Goal: Task Accomplishment & Management: Complete application form

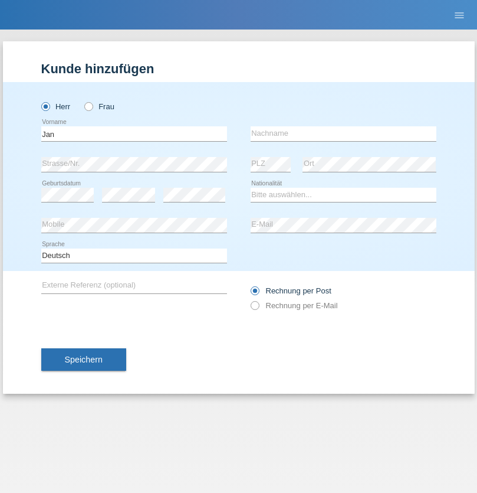
type input "Jan"
click at [343, 133] on input "text" at bounding box center [344, 133] width 186 height 15
type input "Sanda"
select select "CZ"
select select "C"
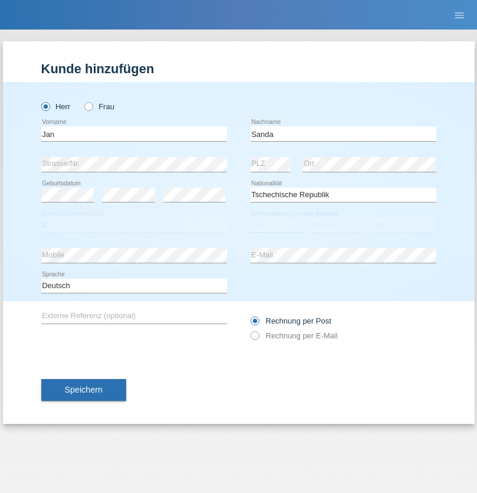
select select "19"
select select "07"
select select "2021"
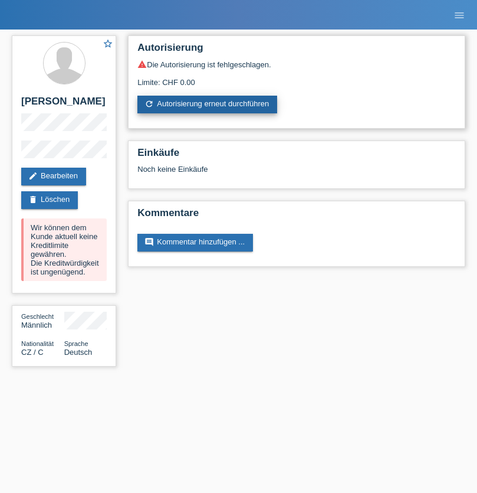
click at [208, 104] on link "refresh Autorisierung erneut durchführen" at bounding box center [207, 105] width 140 height 18
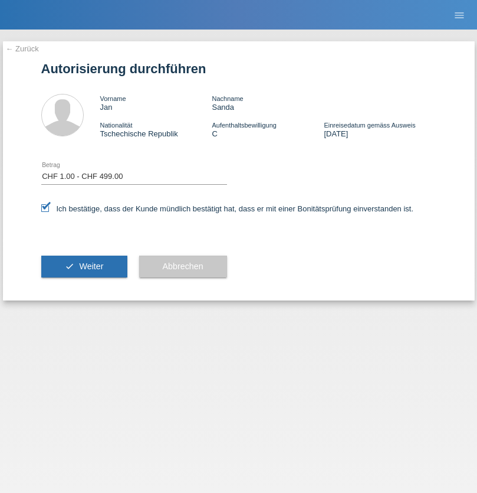
select select "1"
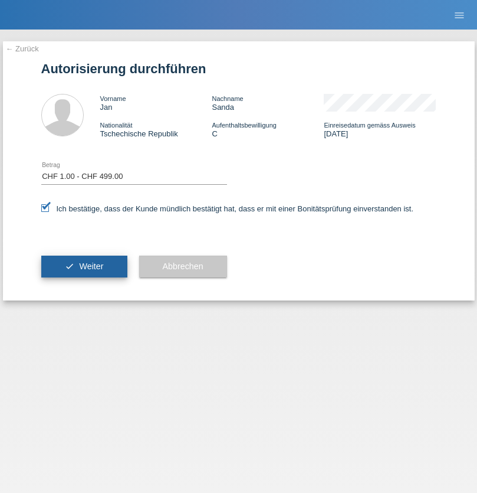
click at [84, 266] on span "Weiter" at bounding box center [91, 265] width 24 height 9
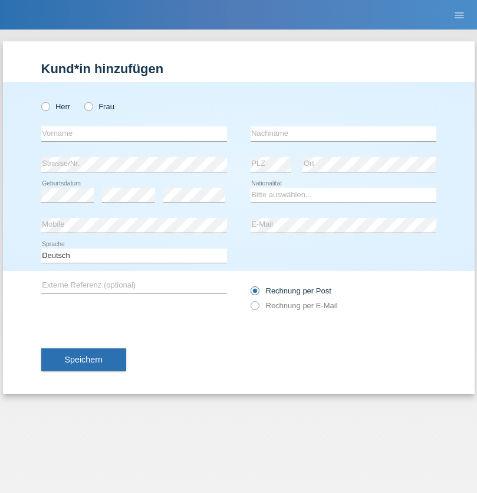
radio input "true"
click at [134, 133] on input "text" at bounding box center [134, 133] width 186 height 15
type input "Borisov"
click at [343, 133] on input "text" at bounding box center [344, 133] width 186 height 15
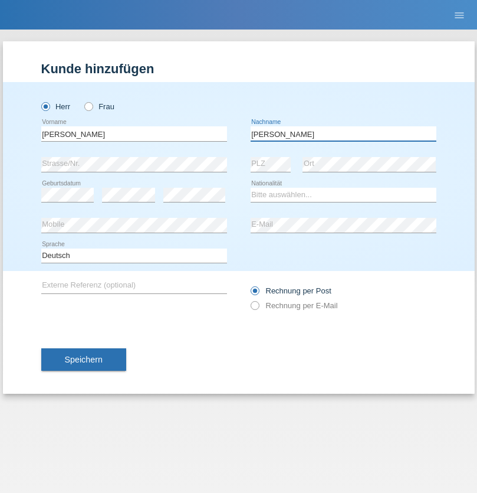
type input "Boris"
select select "CH"
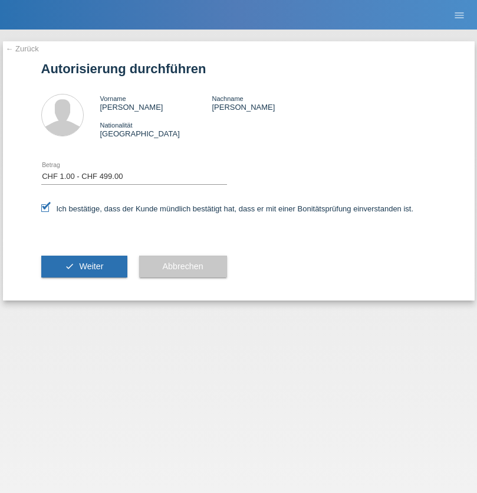
select select "1"
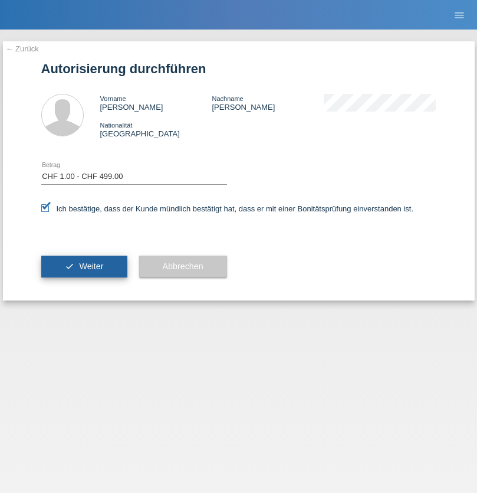
click at [84, 266] on span "Weiter" at bounding box center [91, 265] width 24 height 9
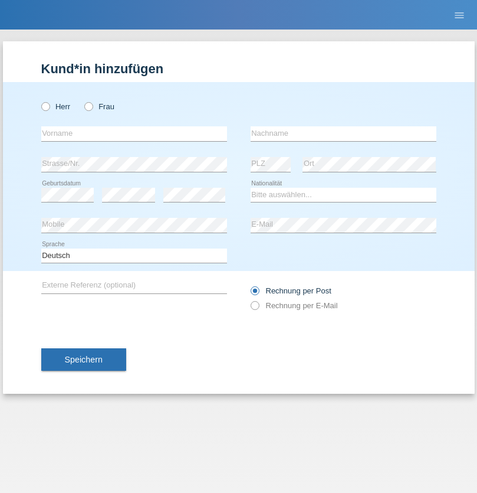
radio input "true"
click at [134, 133] on input "text" at bounding box center [134, 133] width 186 height 15
type input "[PERSON_NAME]"
click at [343, 133] on input "text" at bounding box center [344, 133] width 186 height 15
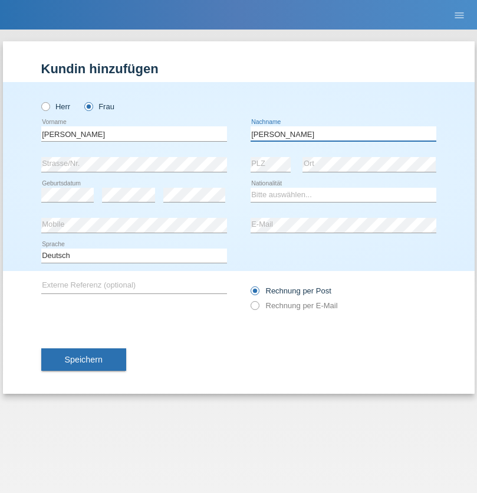
type input "Ehrenberg"
select select "DE"
select select "C"
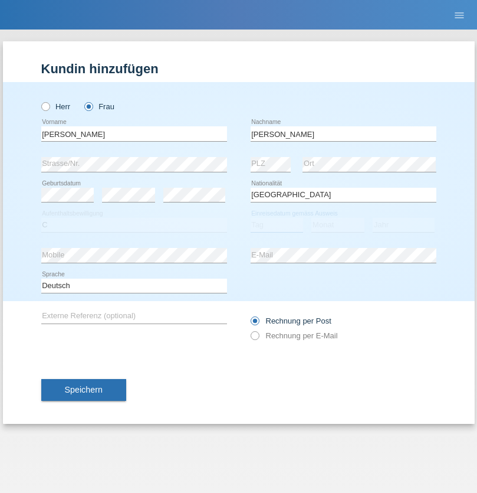
select select "31"
select select "10"
select select "2020"
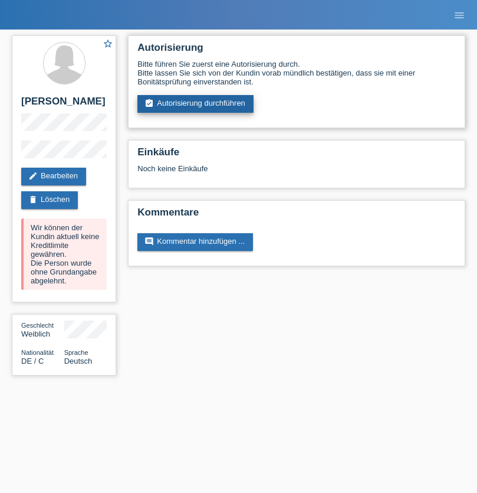
click at [196, 104] on link "assignment_turned_in Autorisierung durchführen" at bounding box center [195, 104] width 116 height 18
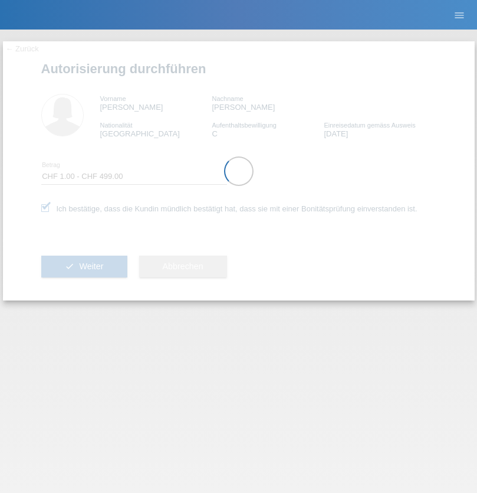
select select "1"
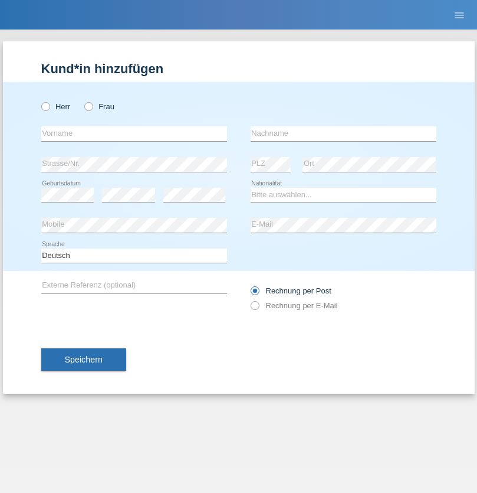
radio input "true"
click at [134, 133] on input "text" at bounding box center [134, 133] width 186 height 15
type input "Gigov"
click at [343, 133] on input "text" at bounding box center [344, 133] width 186 height 15
type input "Zhan"
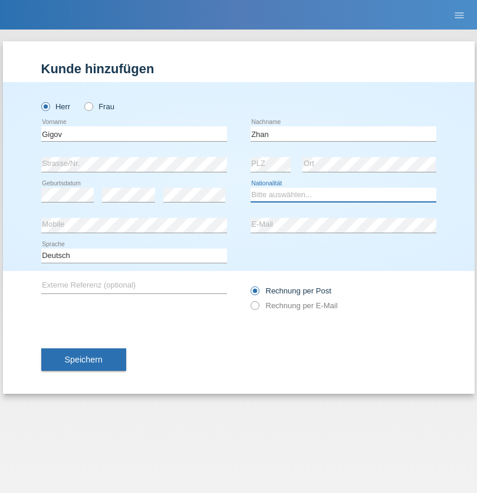
select select "BG"
select select "C"
select select "23"
select select "10"
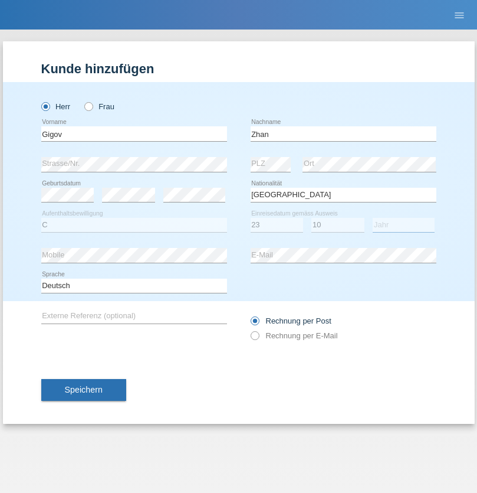
select select "2021"
